Goal: Task Accomplishment & Management: Use online tool/utility

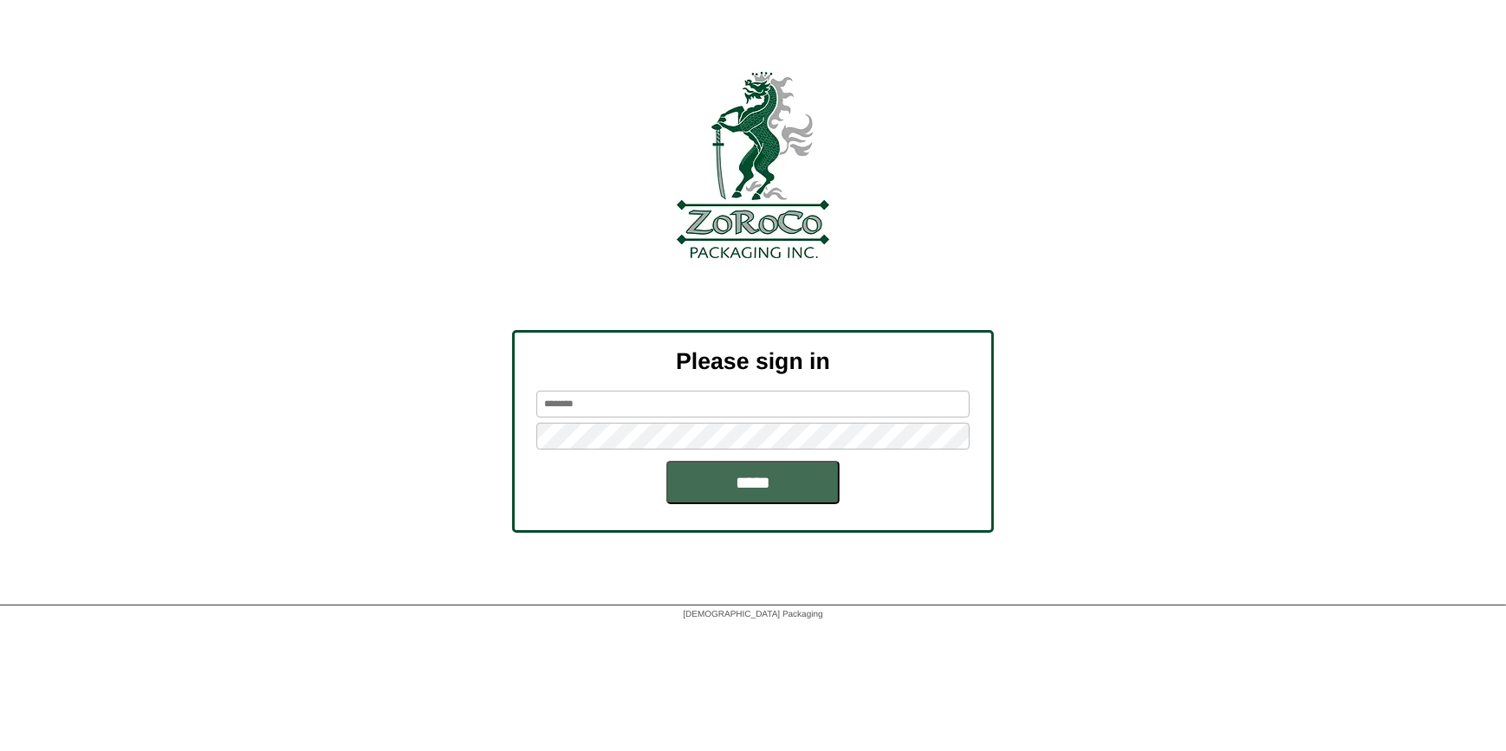
type input "******"
click at [729, 475] on input "*****" at bounding box center [752, 482] width 173 height 43
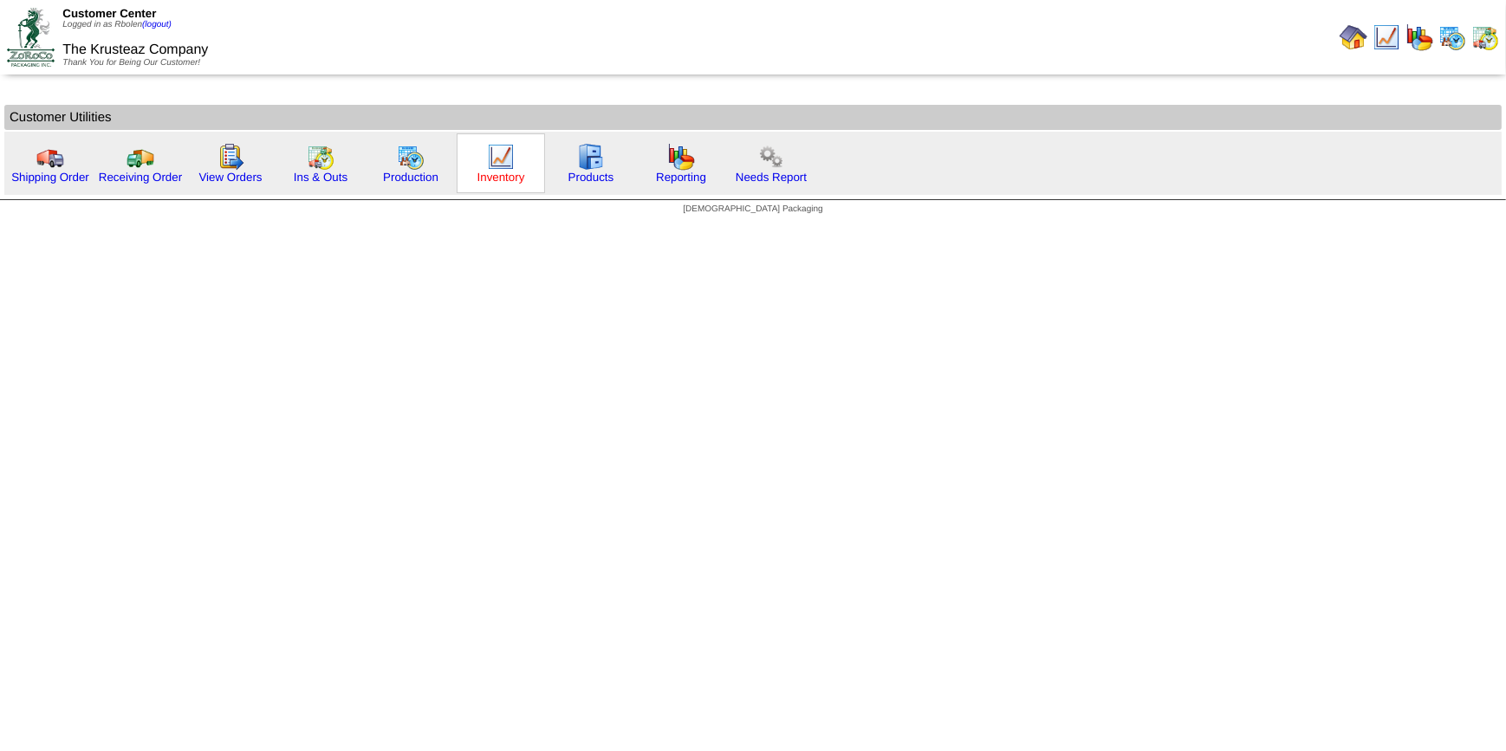
click at [514, 180] on link "Inventory" at bounding box center [502, 177] width 48 height 13
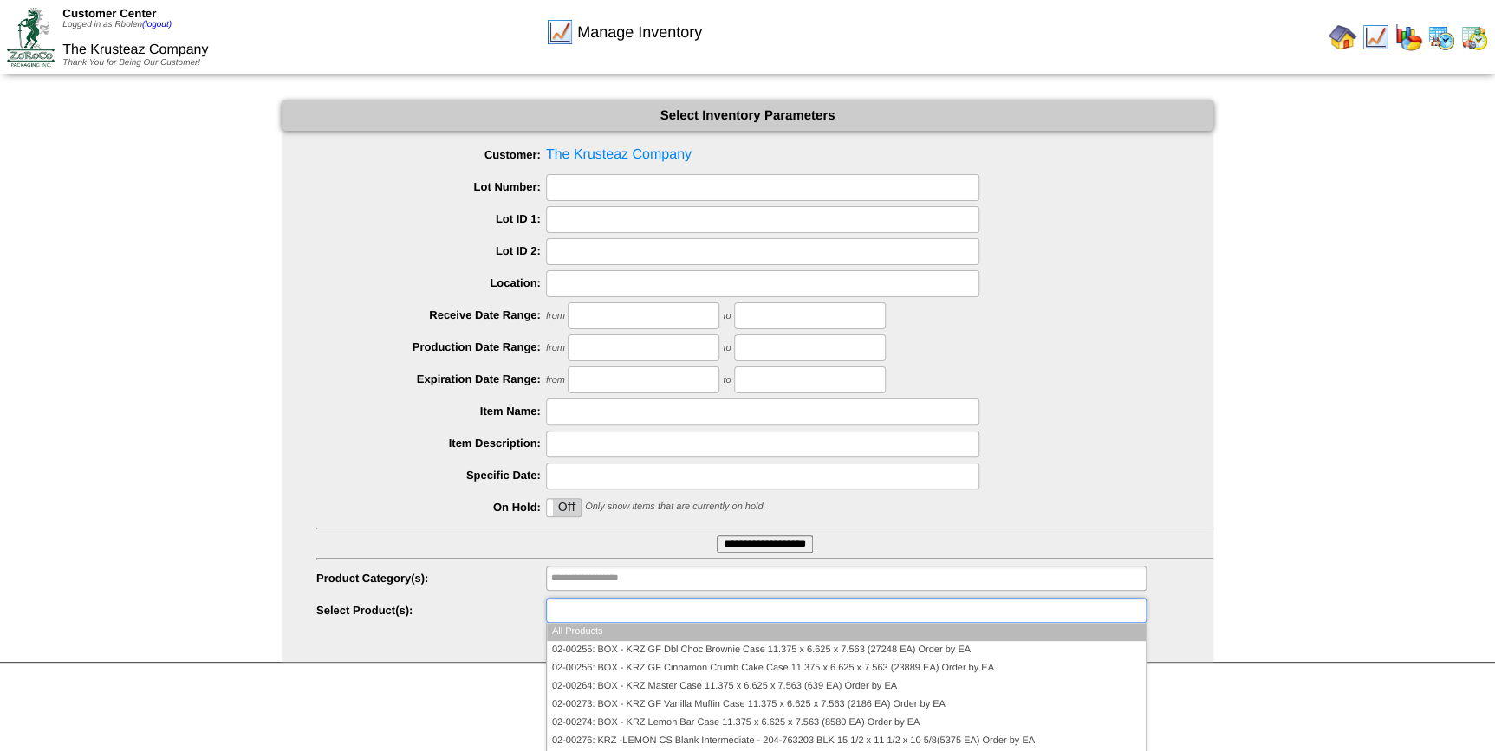
click at [676, 601] on ul at bounding box center [846, 610] width 601 height 25
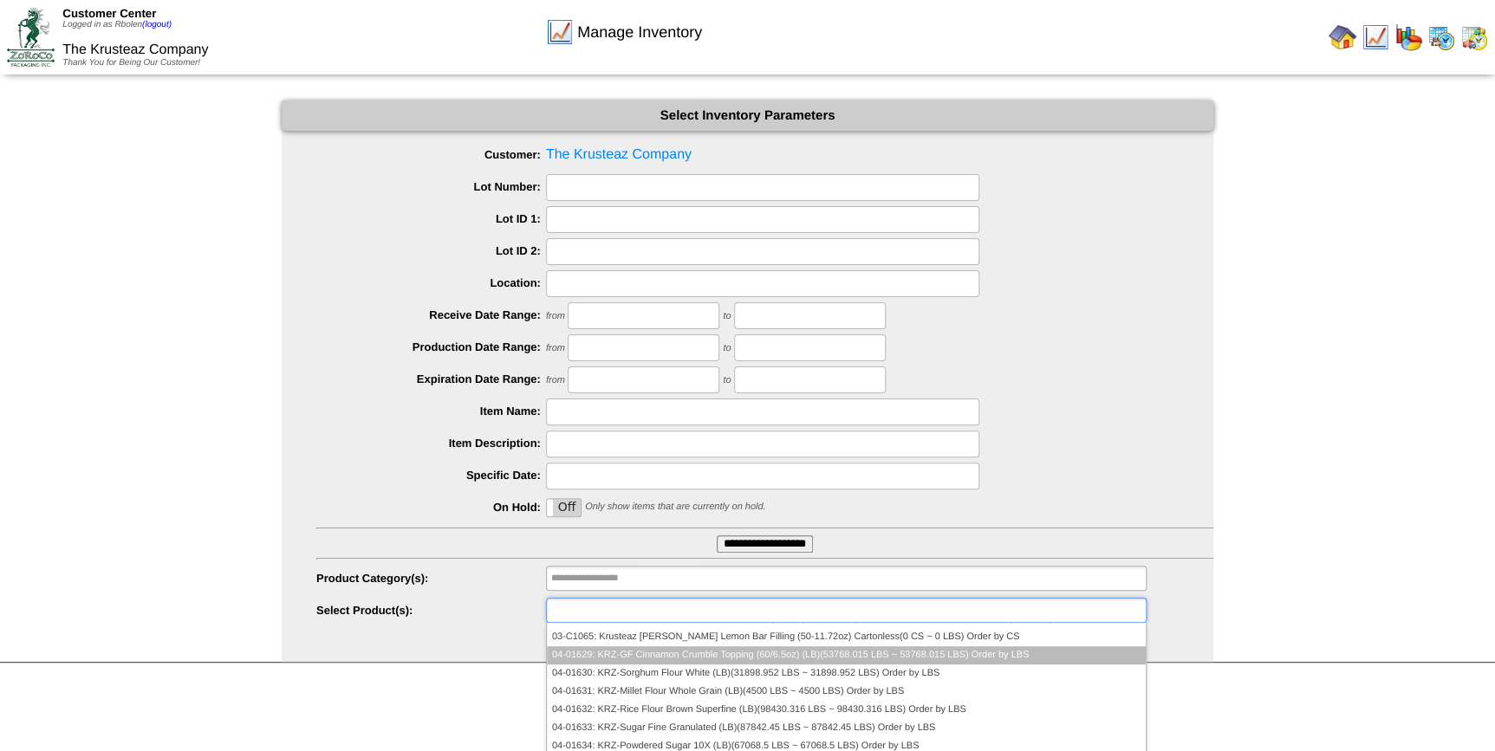
scroll to position [341, 0]
click at [919, 653] on li "04-01629: KRZ-GF Cinnamon Crumble Topping (60/6.5oz) (LB)(53768.015 LBS ~ 53768…" at bounding box center [846, 655] width 599 height 18
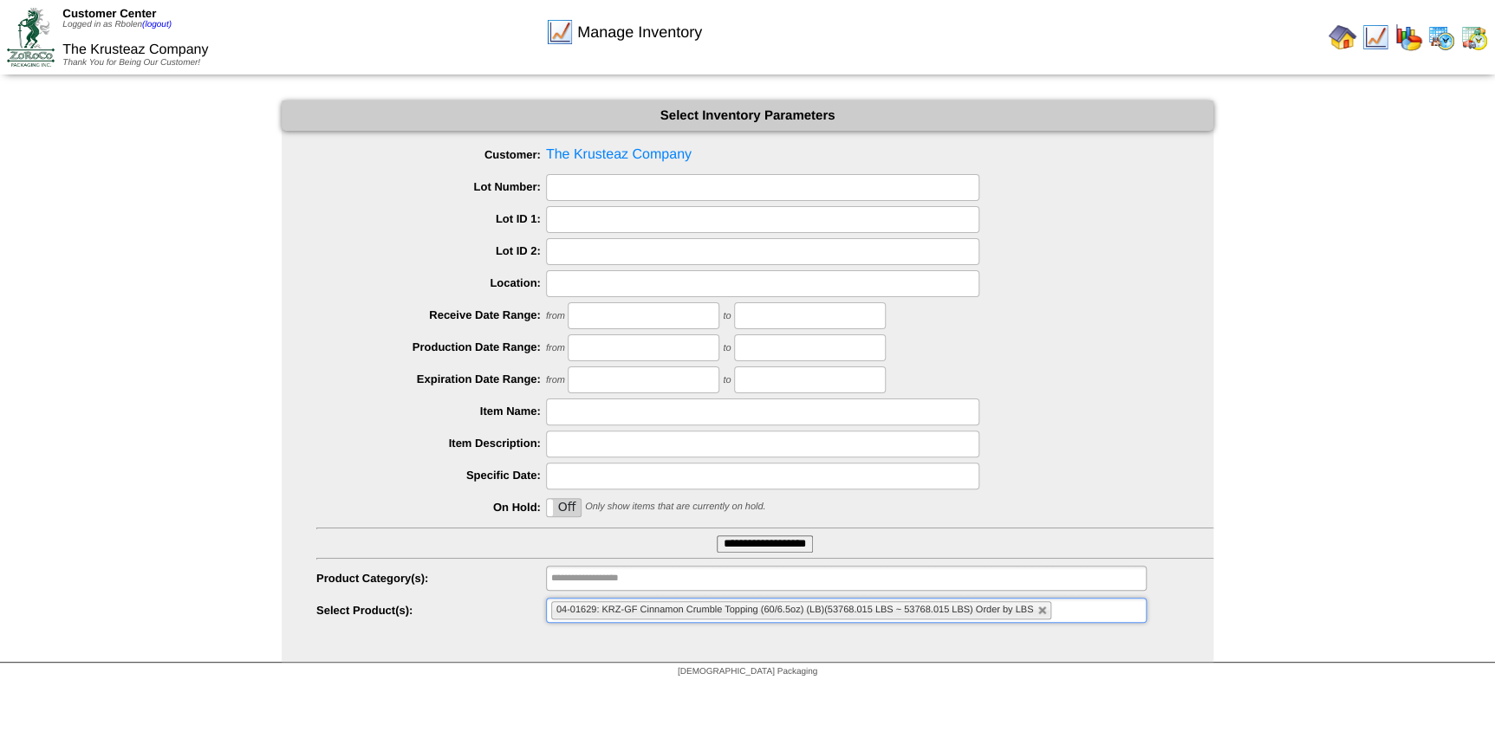
scroll to position [1, 0]
click at [770, 546] on input "**********" at bounding box center [765, 543] width 96 height 17
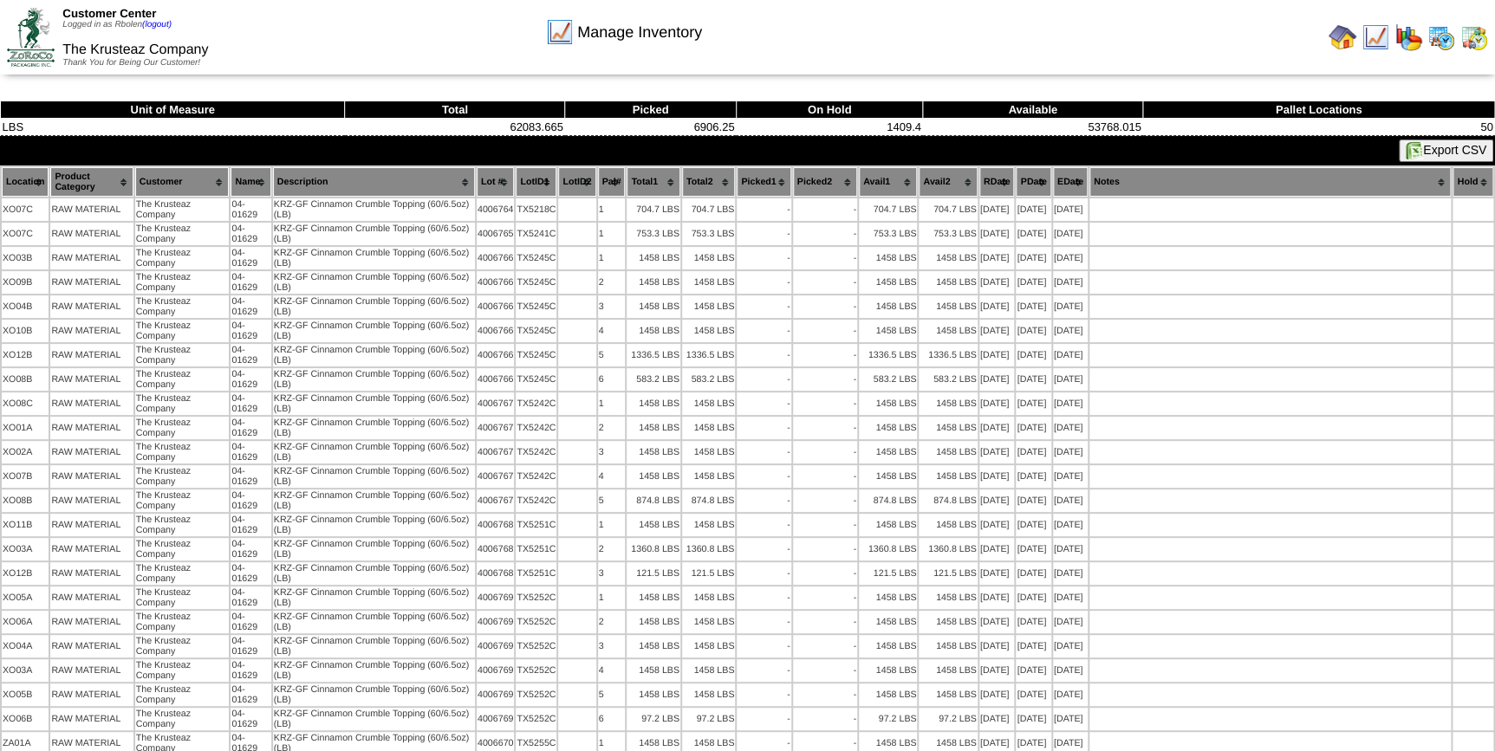
click at [1428, 142] on button "Export CSV" at bounding box center [1446, 151] width 94 height 23
click at [1330, 28] on img at bounding box center [1343, 37] width 28 height 28
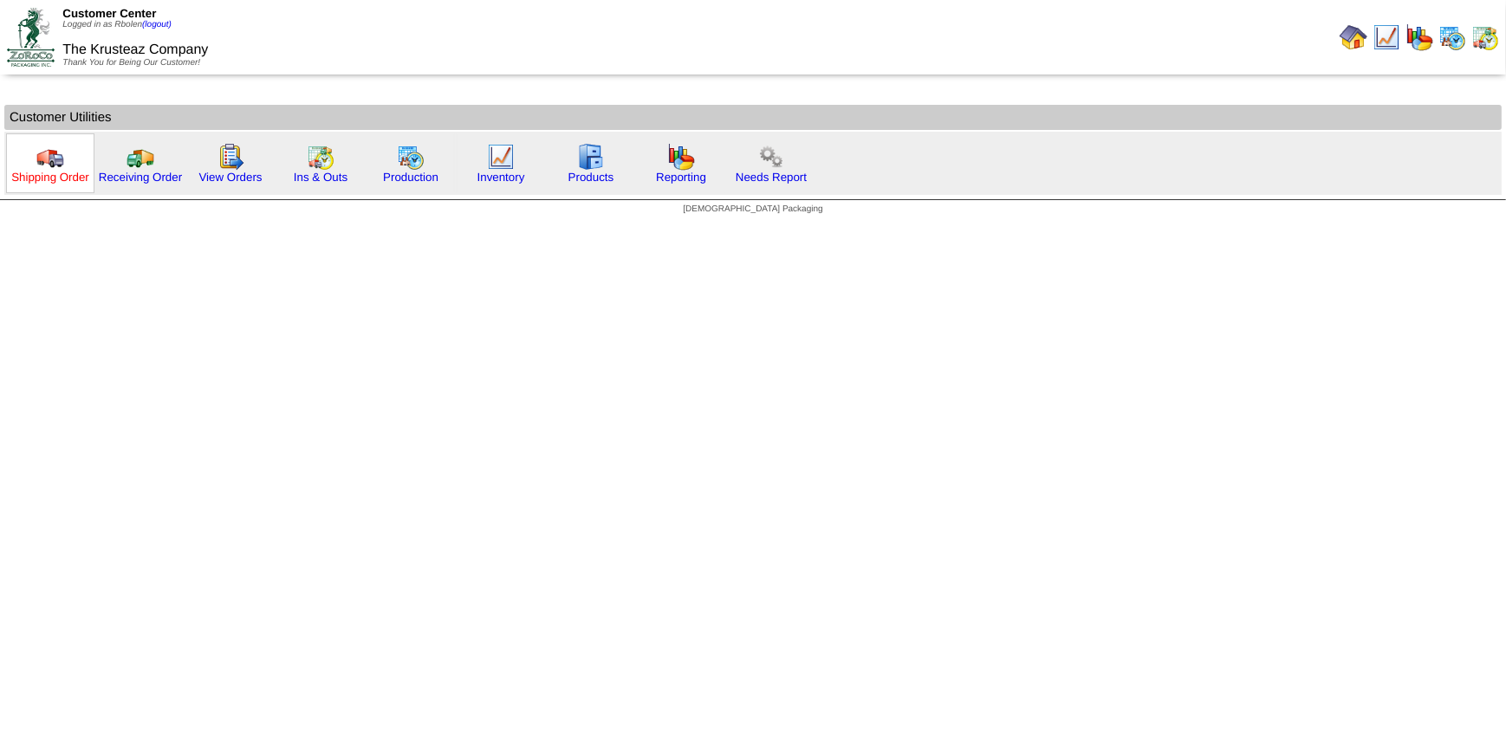
click at [56, 176] on link "Shipping Order" at bounding box center [50, 177] width 78 height 13
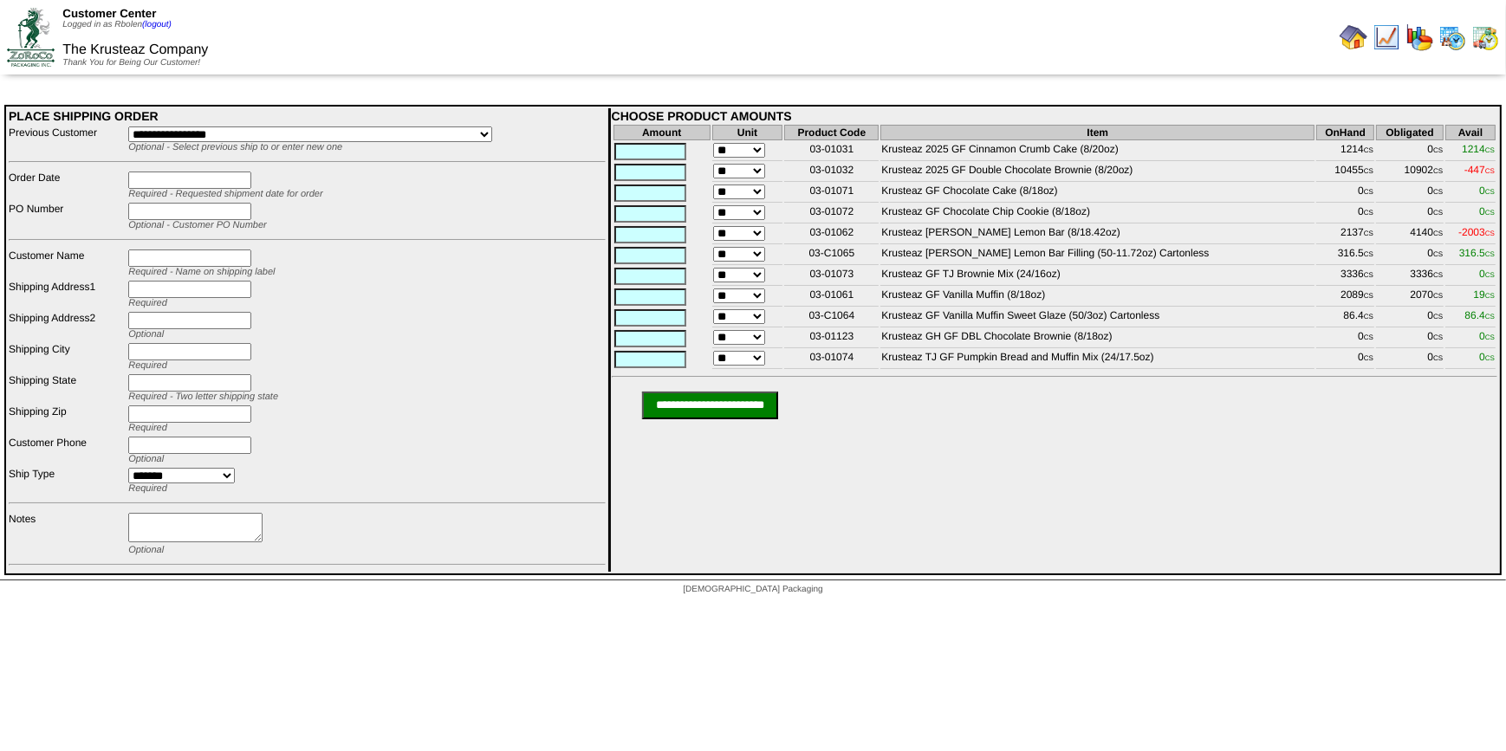
drag, startPoint x: 1302, startPoint y: 147, endPoint x: 1508, endPoint y: 143, distance: 206.3
click at [1505, 143] on html "Customer Center Logged in as Rbolen (logout) The Krusteaz Company Thank You for…" at bounding box center [753, 302] width 1506 height 604
drag, startPoint x: 1508, startPoint y: 143, endPoint x: 1293, endPoint y: 173, distance: 217.1
click at [1293, 173] on td "Krusteaz 2025 GF Double Chocolate Brownie (8/20oz)" at bounding box center [1097, 172] width 434 height 19
drag, startPoint x: 1302, startPoint y: 147, endPoint x: 1508, endPoint y: 152, distance: 206.3
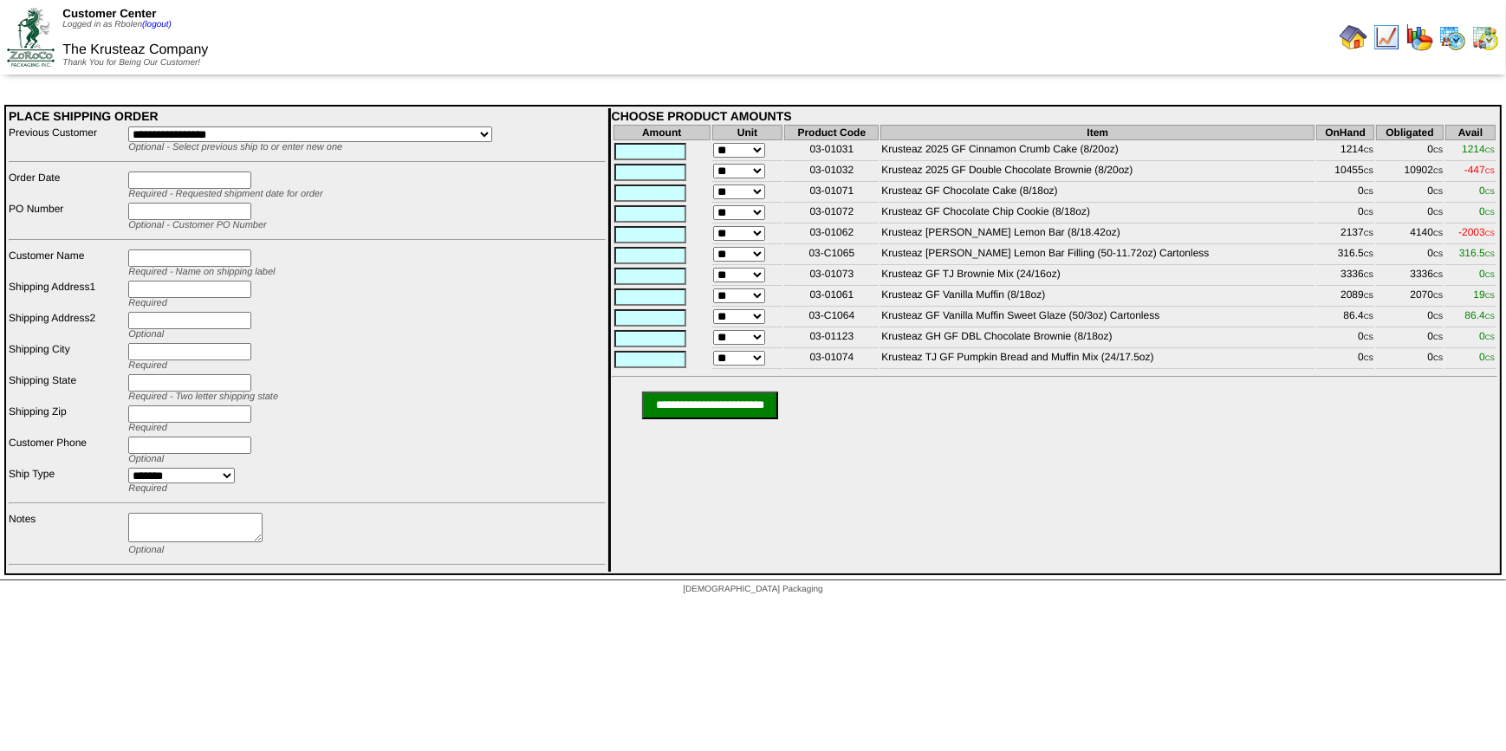
click at [1505, 152] on html "Customer Center Logged in as Rbolen (logout) The Krusteaz Company Thank You for…" at bounding box center [753, 302] width 1506 height 604
drag, startPoint x: 1508, startPoint y: 152, endPoint x: 1299, endPoint y: 205, distance: 215.4
click at [1299, 205] on td "Krusteaz GF Chocolate Chip Cookie (8/18oz)" at bounding box center [1097, 214] width 434 height 19
